Goal: Information Seeking & Learning: Learn about a topic

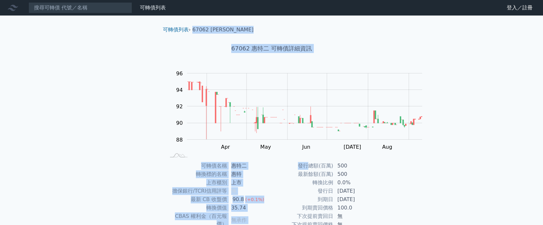
drag, startPoint x: 175, startPoint y: 38, endPoint x: 316, endPoint y: 183, distance: 202.5
click at [316, 183] on div "可轉債列表 › 67062 惠特二 67062 惠特二 可轉債詳細資訊 Zoom Out 88 84 86 88 90 92 94 96 98 L Mar A…" at bounding box center [272, 162] width 228 height 292
click at [476, 121] on div "可轉債列表 財務數據 可轉債列表 財務數據 登入／註冊 登入／註冊 可轉債列表 › 67062 惠特二 67062 惠特二 可轉債詳細資訊 Zoom Out …" at bounding box center [271, 153] width 543 height 307
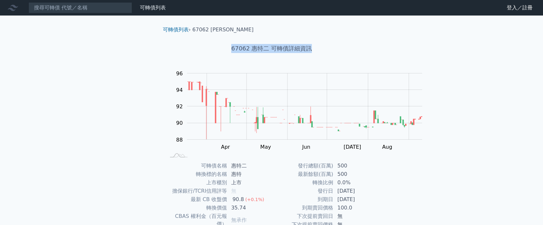
drag, startPoint x: 224, startPoint y: 60, endPoint x: 324, endPoint y: 62, distance: 99.7
click at [324, 53] on h1 "67062 惠特二 可轉債詳細資訊" at bounding box center [272, 48] width 228 height 9
copy h1 "67062 惠特二 可轉債詳細資訊"
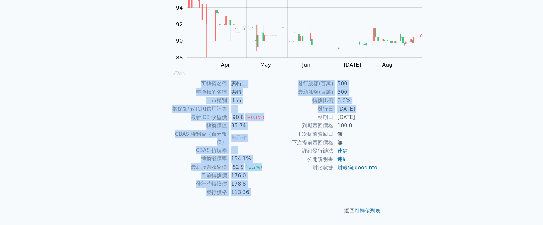
scroll to position [127, 0]
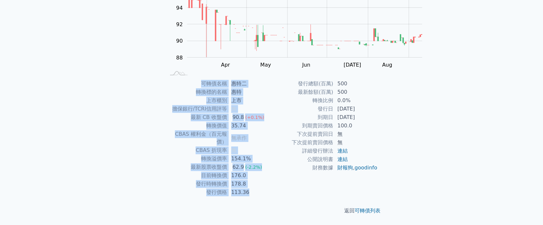
drag, startPoint x: 185, startPoint y: 123, endPoint x: 374, endPoint y: 184, distance: 198.4
click at [374, 184] on div "可轉債名稱 [PERSON_NAME] 轉換標的名稱 惠特 上市櫃別 上市 擔保銀行/TCRI信用評等 無 最新 CB 收盤價 90.8 (+0.1%) 轉換…" at bounding box center [272, 138] width 228 height 117
copy div "可轉債名稱 惠特二 轉換標的名稱 惠特 上市櫃別 上市 擔保銀行/TCRI信用評等 無 最新 CB 收盤價 90.8 (+0.1%) 轉換價值 35.74 C…"
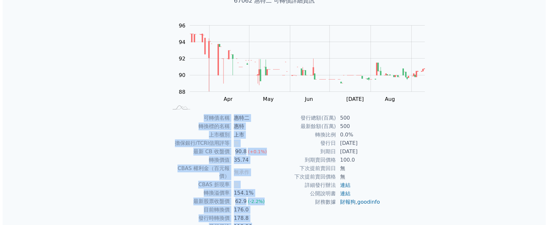
scroll to position [0, 0]
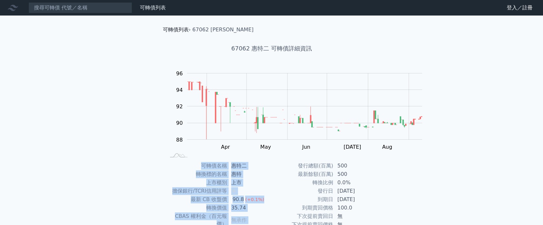
click at [163, 33] on link "可轉債列表" at bounding box center [176, 30] width 26 height 6
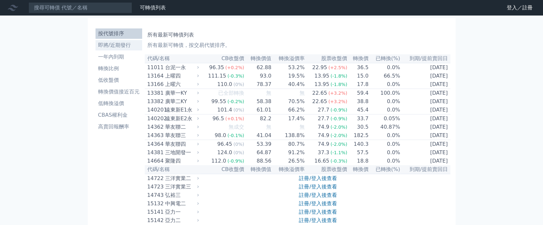
click at [95, 49] on li "即將/近期發行" at bounding box center [118, 45] width 47 height 8
